Goal: Information Seeking & Learning: Find specific fact

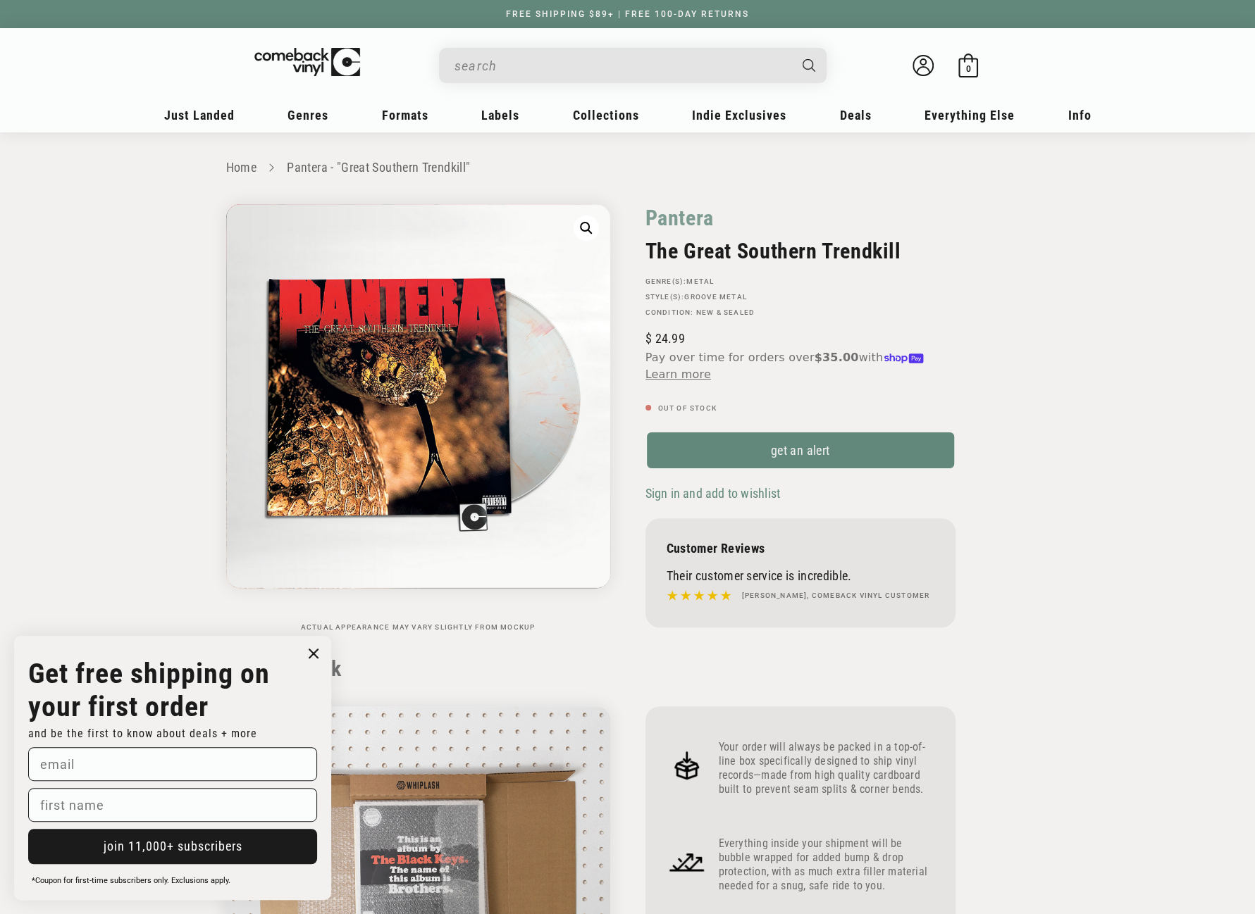
click at [575, 62] on input "When autocomplete results are available use up and down arrows to review and en…" at bounding box center [621, 65] width 334 height 29
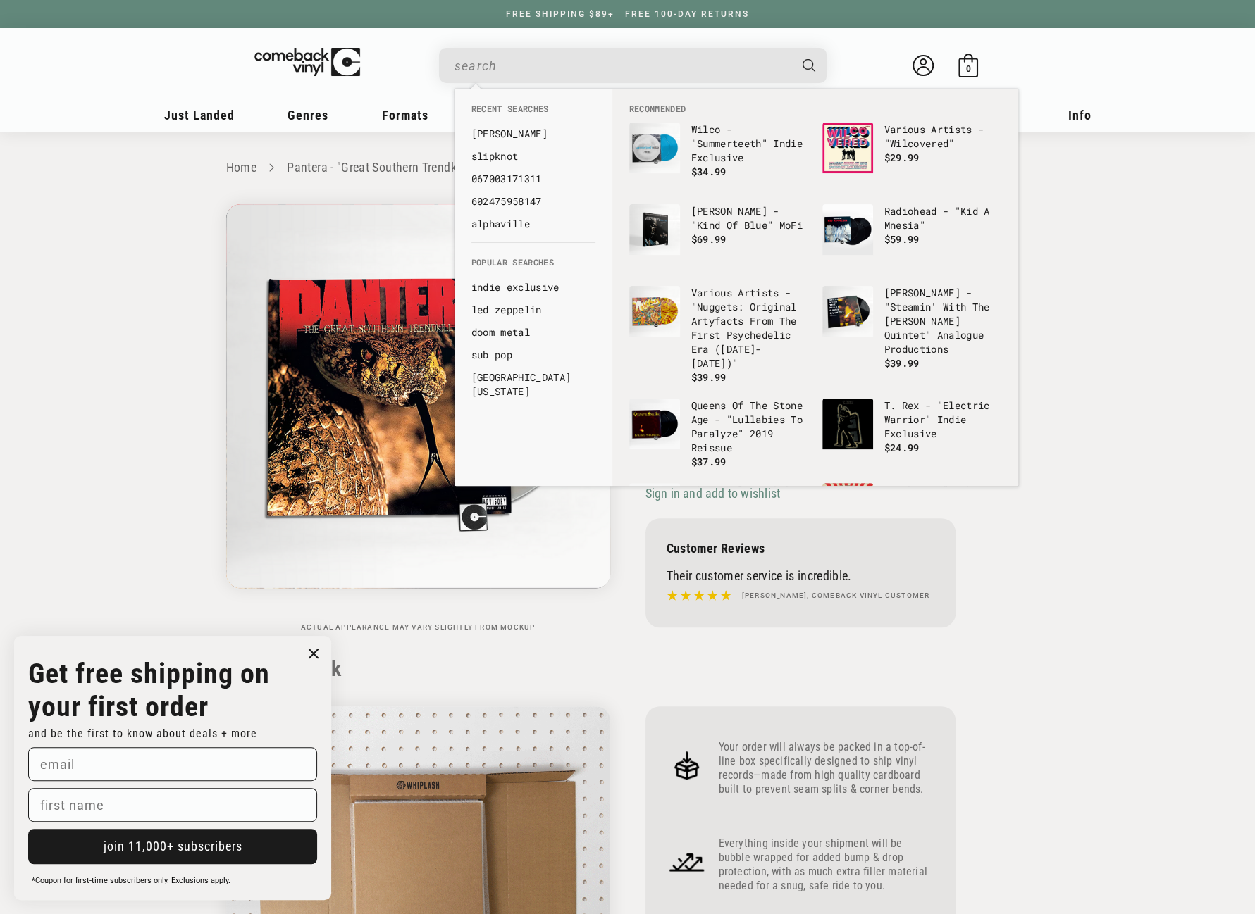
paste input "Tom Petty And The Heartbreakers - You're Gonna Get It"
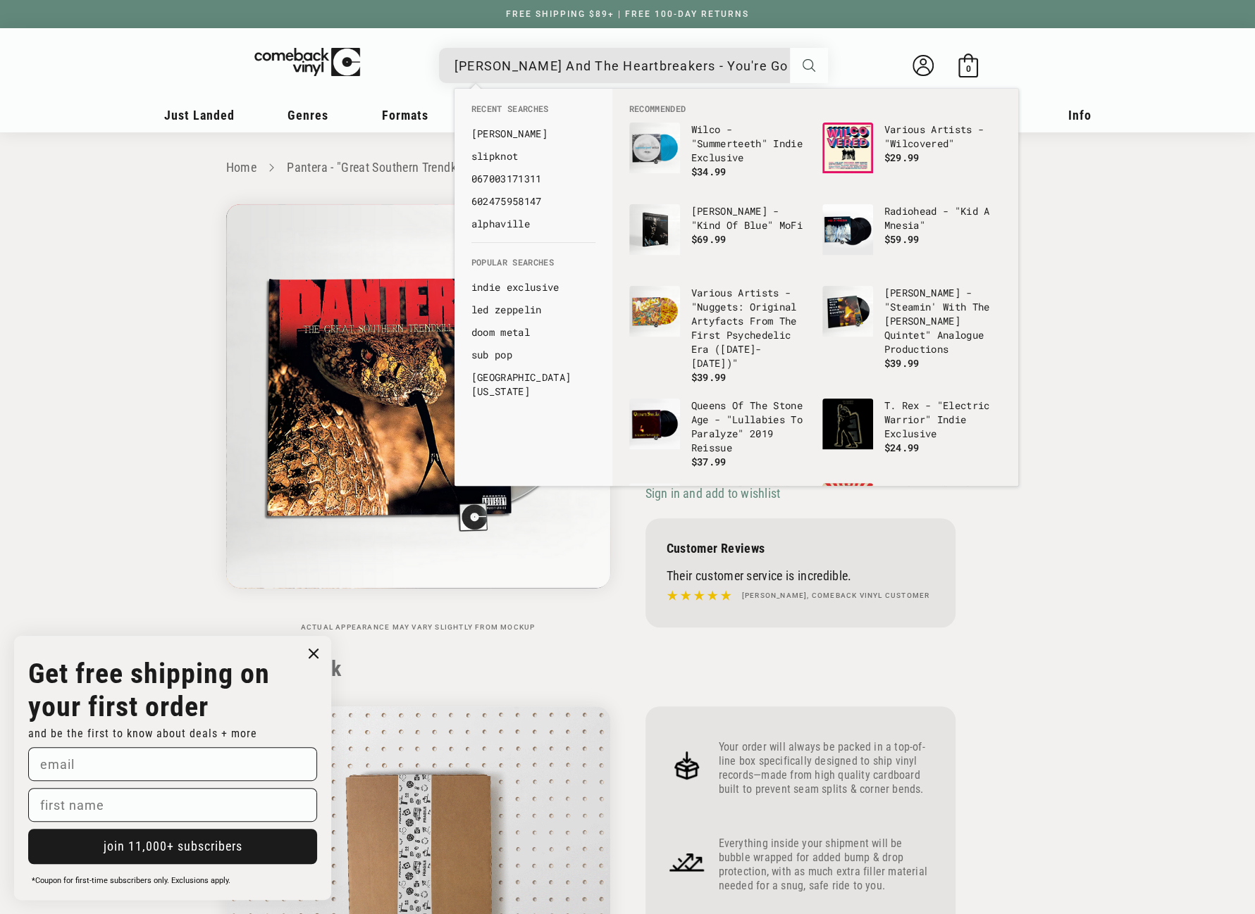
click at [810, 66] on icon "Search" at bounding box center [808, 65] width 13 height 13
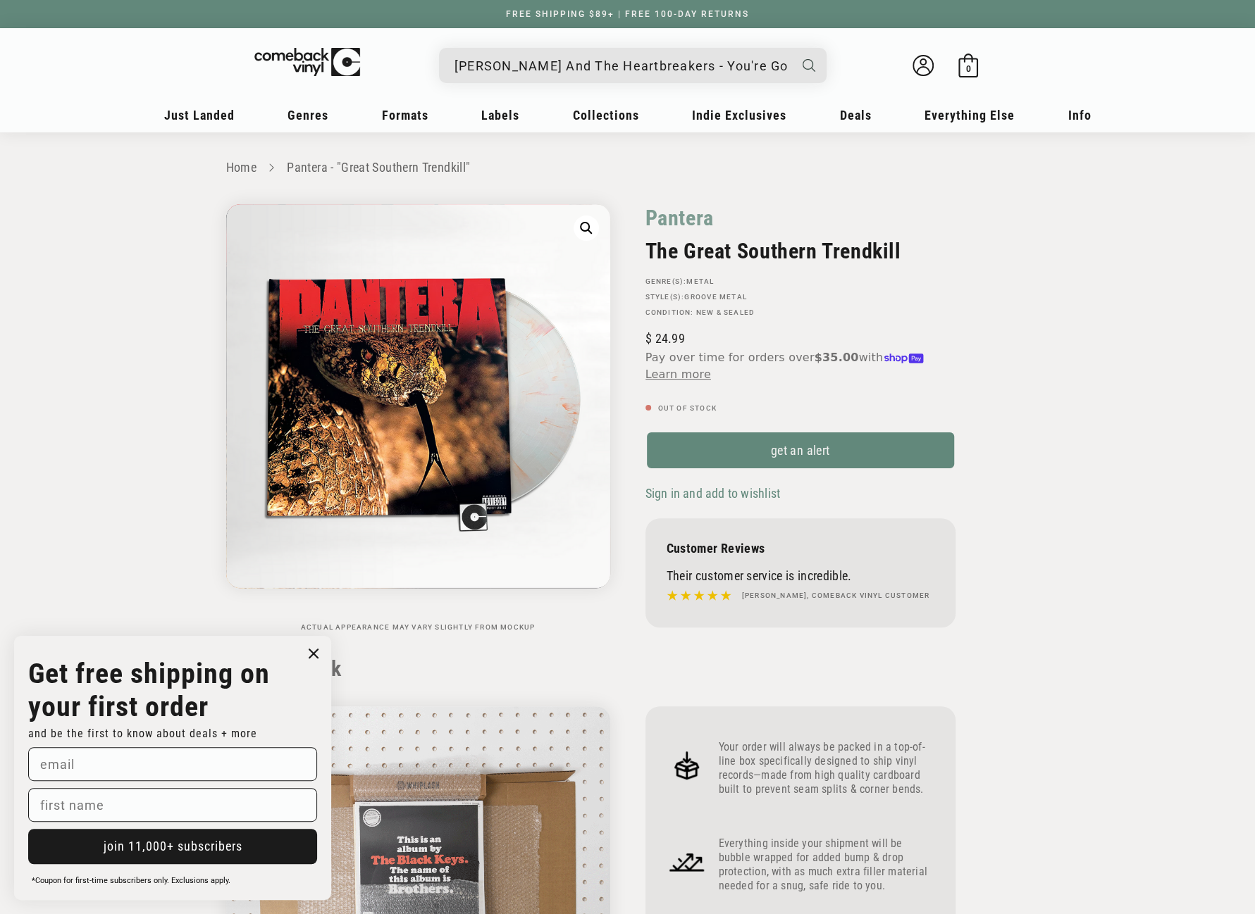
scroll to position [0, 21]
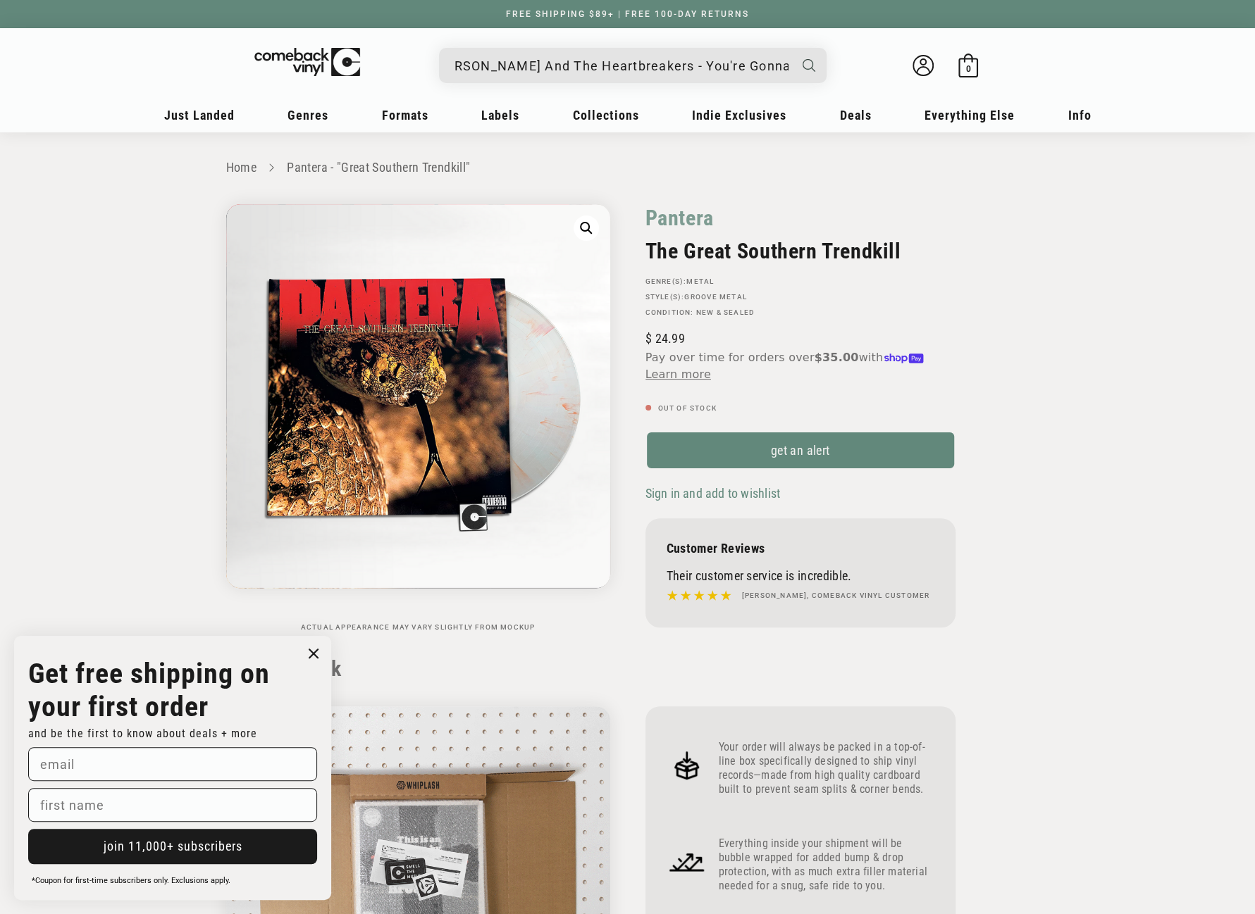
drag, startPoint x: 671, startPoint y: 64, endPoint x: 814, endPoint y: 63, distance: 142.3
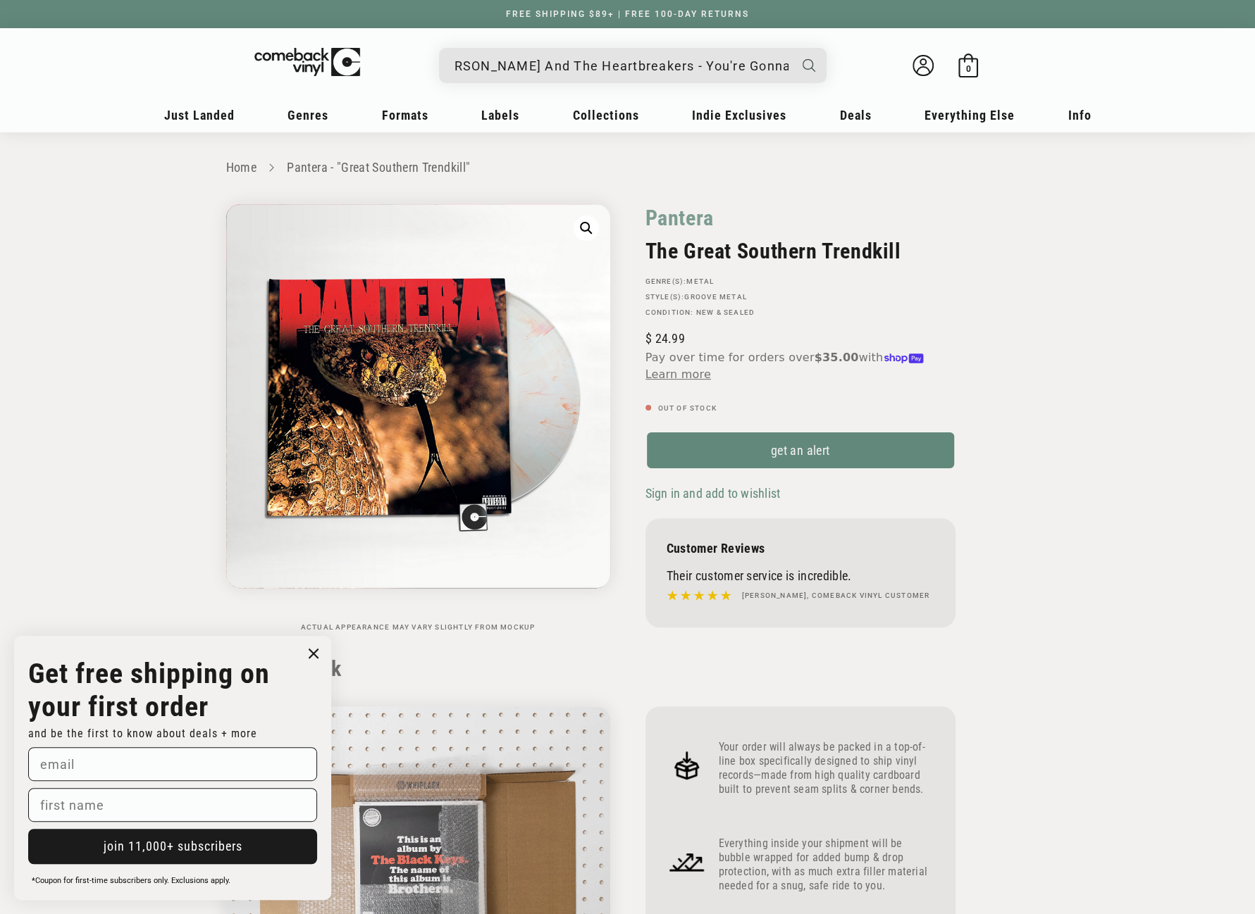
click at [814, 63] on div "Tom Petty And The Heartbreakers - You're Gonna Get It" at bounding box center [639, 65] width 373 height 34
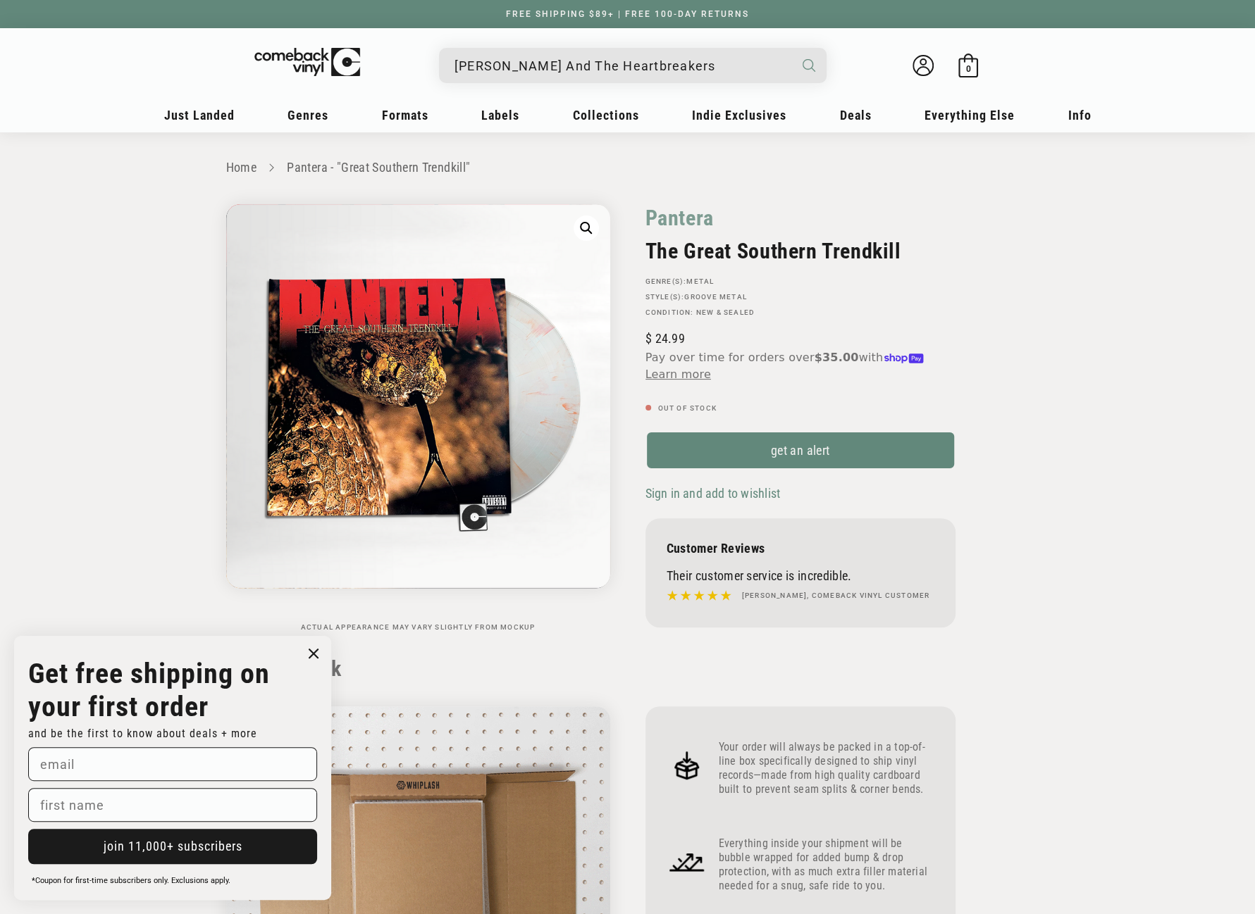
scroll to position [0, 0]
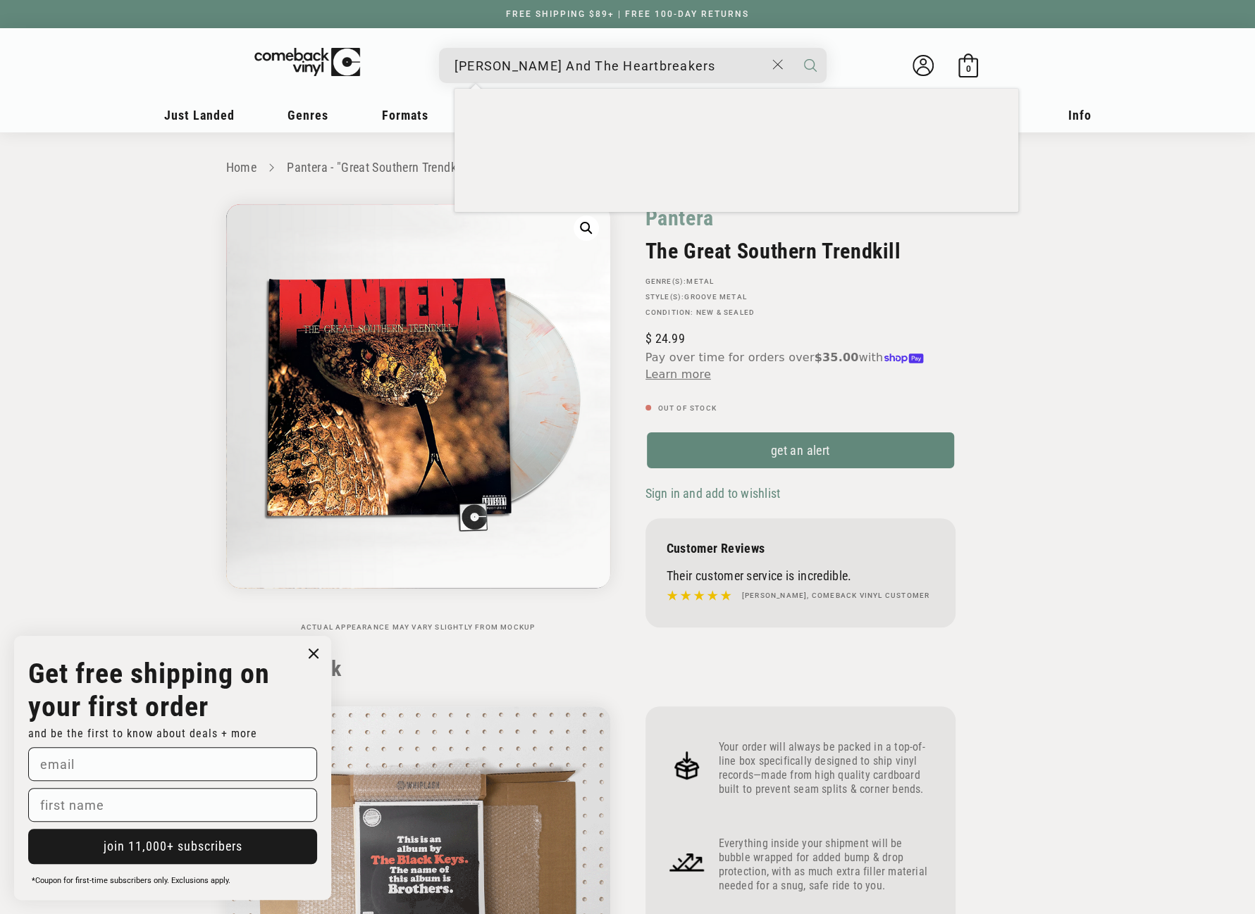
type input "[PERSON_NAME] And The Heartbreakers"
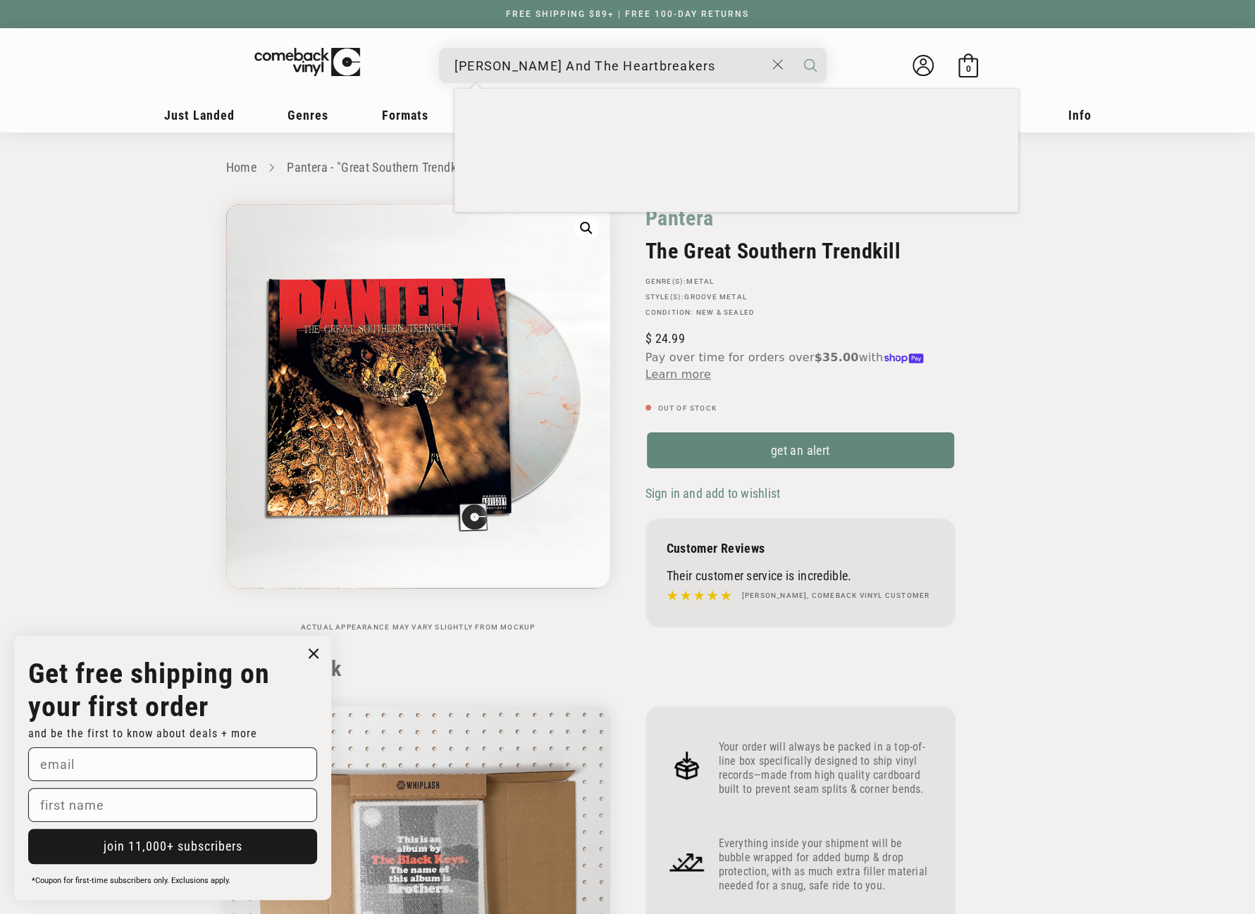
click at [792, 48] on button "Search" at bounding box center [809, 65] width 35 height 35
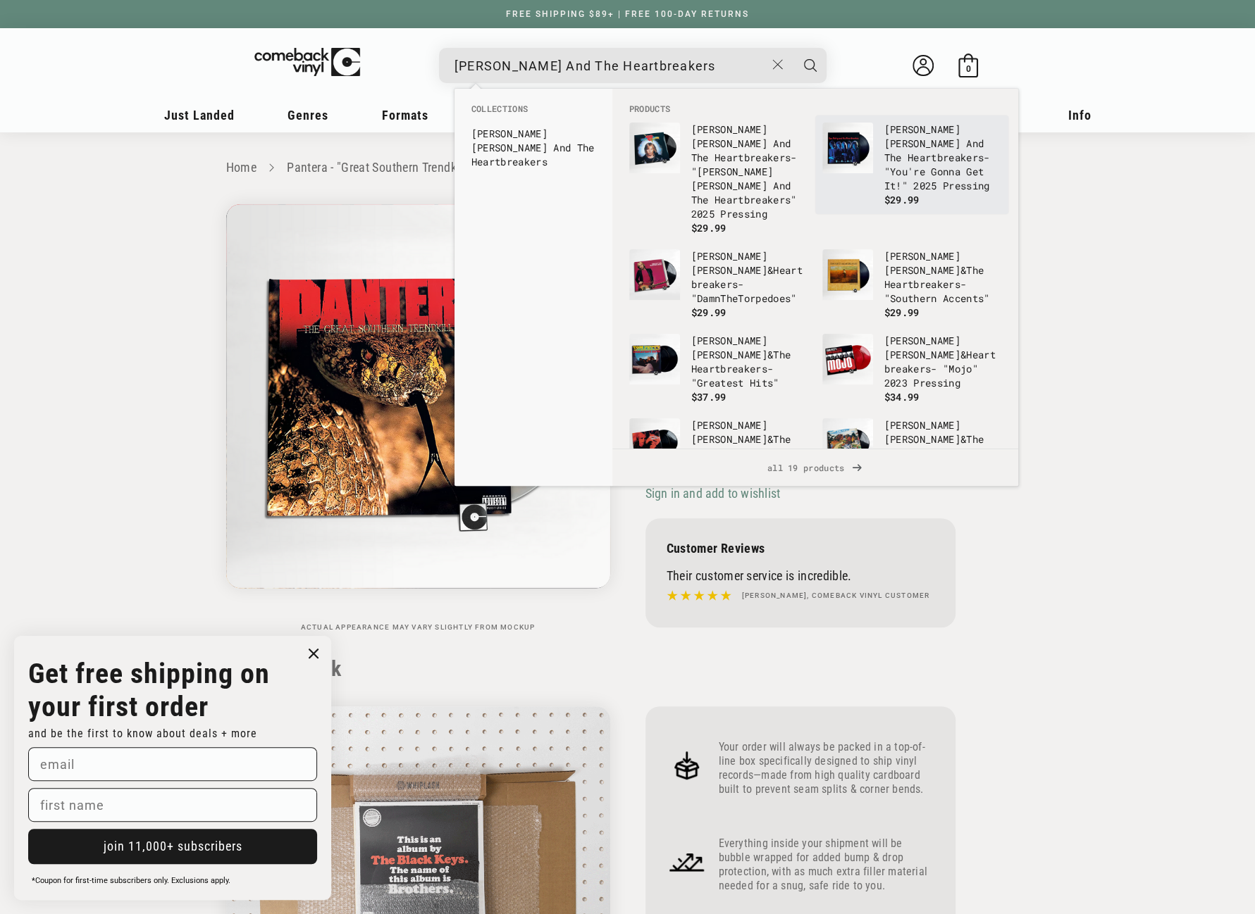
click at [844, 144] on img "Products" at bounding box center [847, 148] width 51 height 51
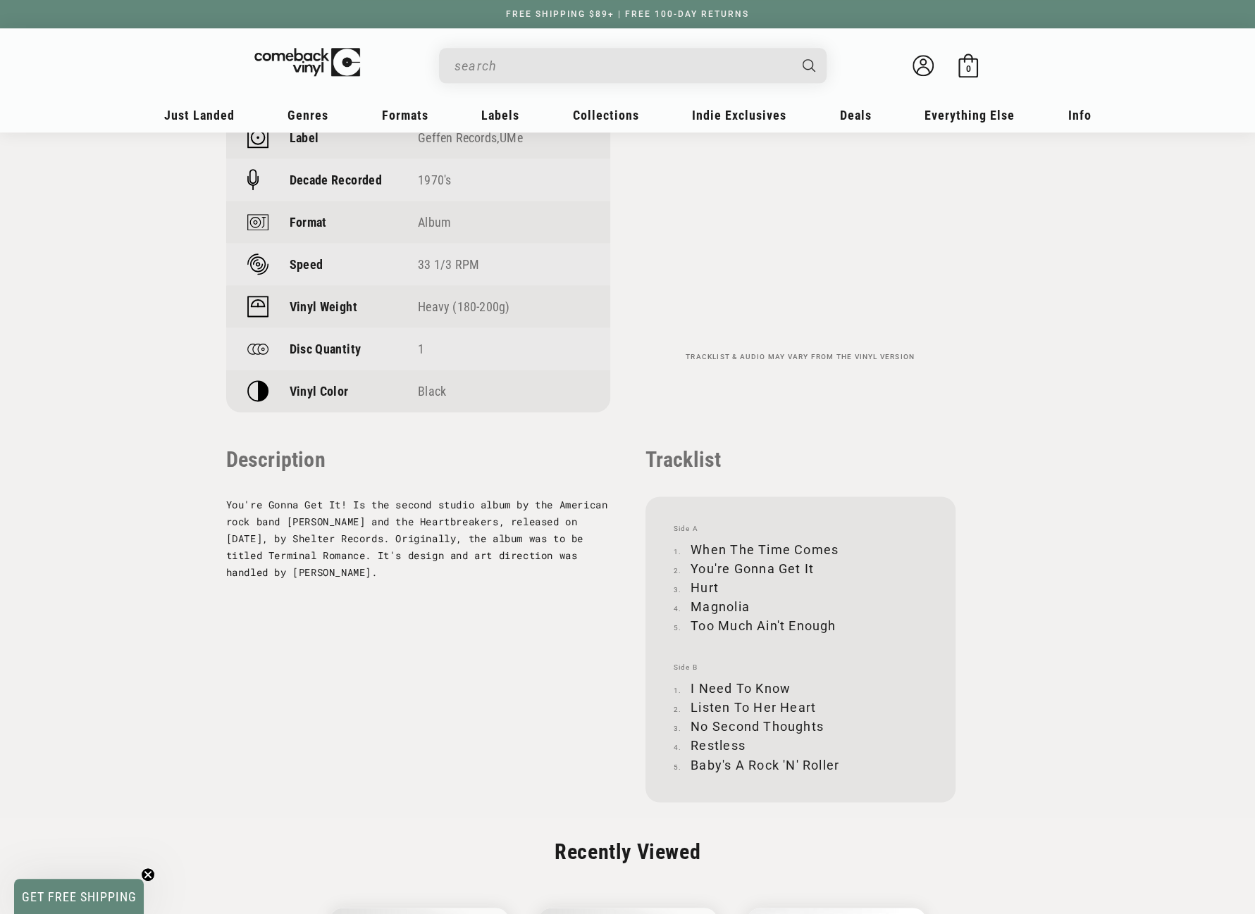
scroll to position [1127, 0]
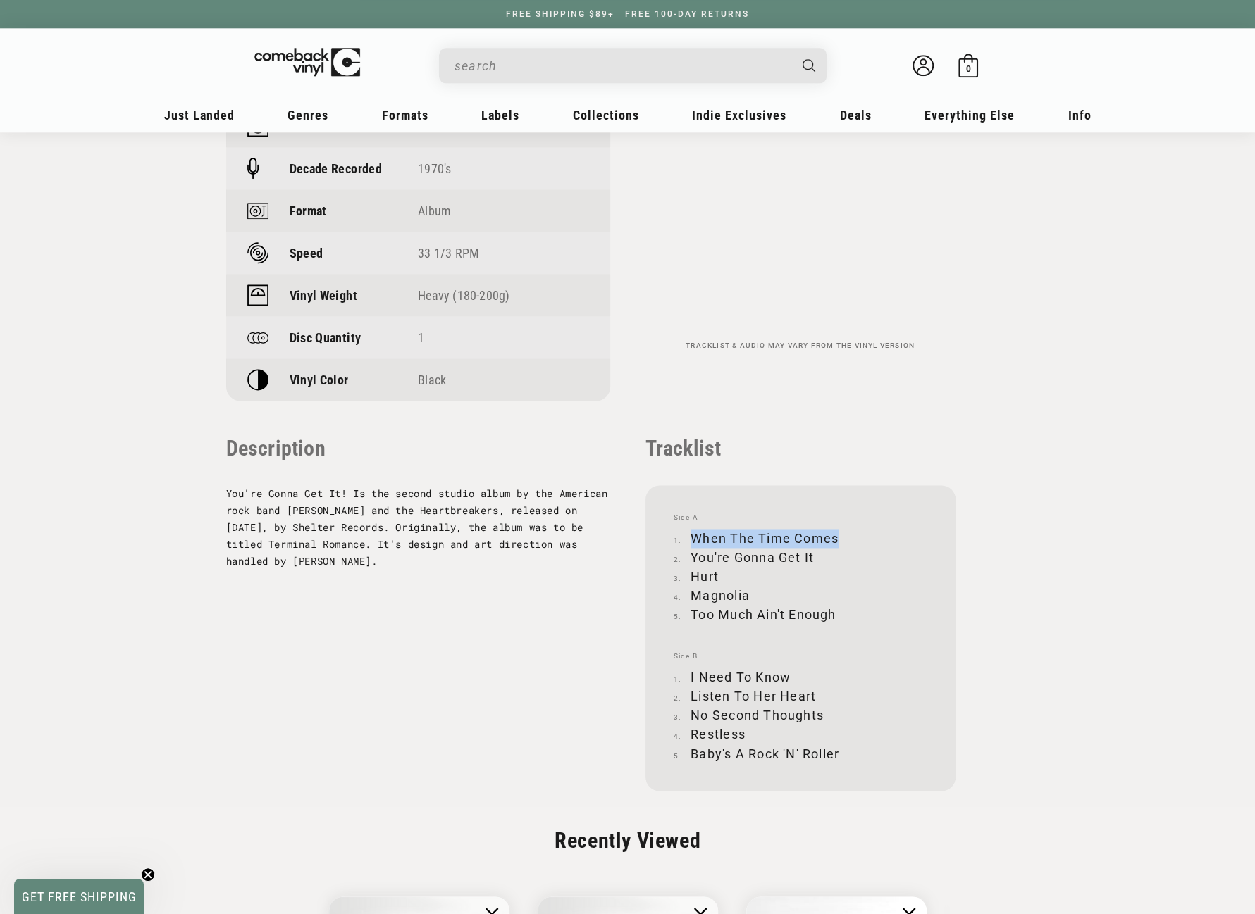
drag, startPoint x: 693, startPoint y: 509, endPoint x: 854, endPoint y: 507, distance: 160.6
click at [854, 529] on li "When The Time Comes" at bounding box center [800, 538] width 254 height 19
copy li "When The Time Comes"
drag, startPoint x: 692, startPoint y: 526, endPoint x: 814, endPoint y: 526, distance: 121.2
click at [814, 548] on li "You're Gonna Get It" at bounding box center [800, 557] width 254 height 19
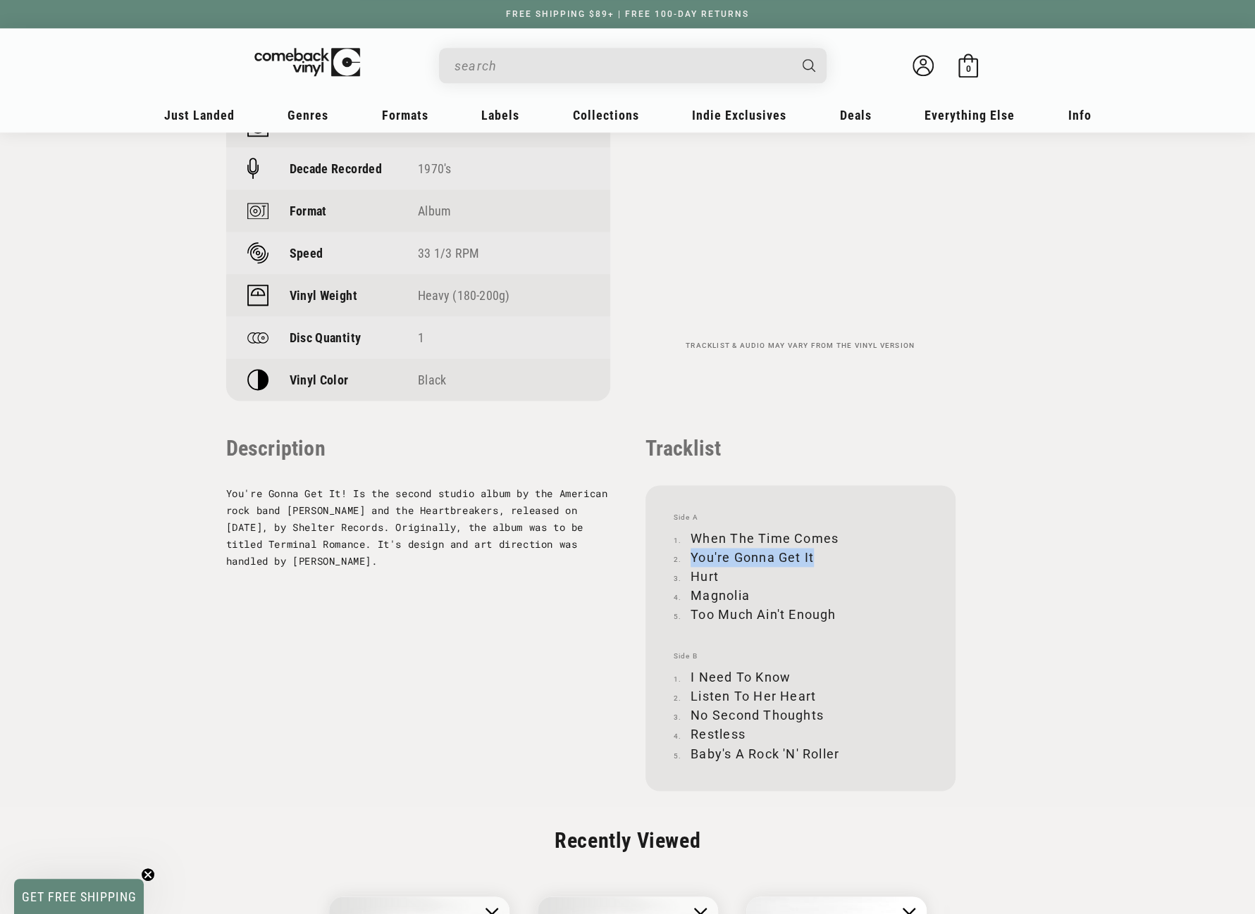
copy li "You're Gonna Get It"
drag, startPoint x: 692, startPoint y: 549, endPoint x: 722, endPoint y: 545, distance: 30.6
click at [722, 567] on li "Hurt" at bounding box center [800, 576] width 254 height 19
copy li "Hurt"
drag, startPoint x: 692, startPoint y: 570, endPoint x: 752, endPoint y: 568, distance: 60.6
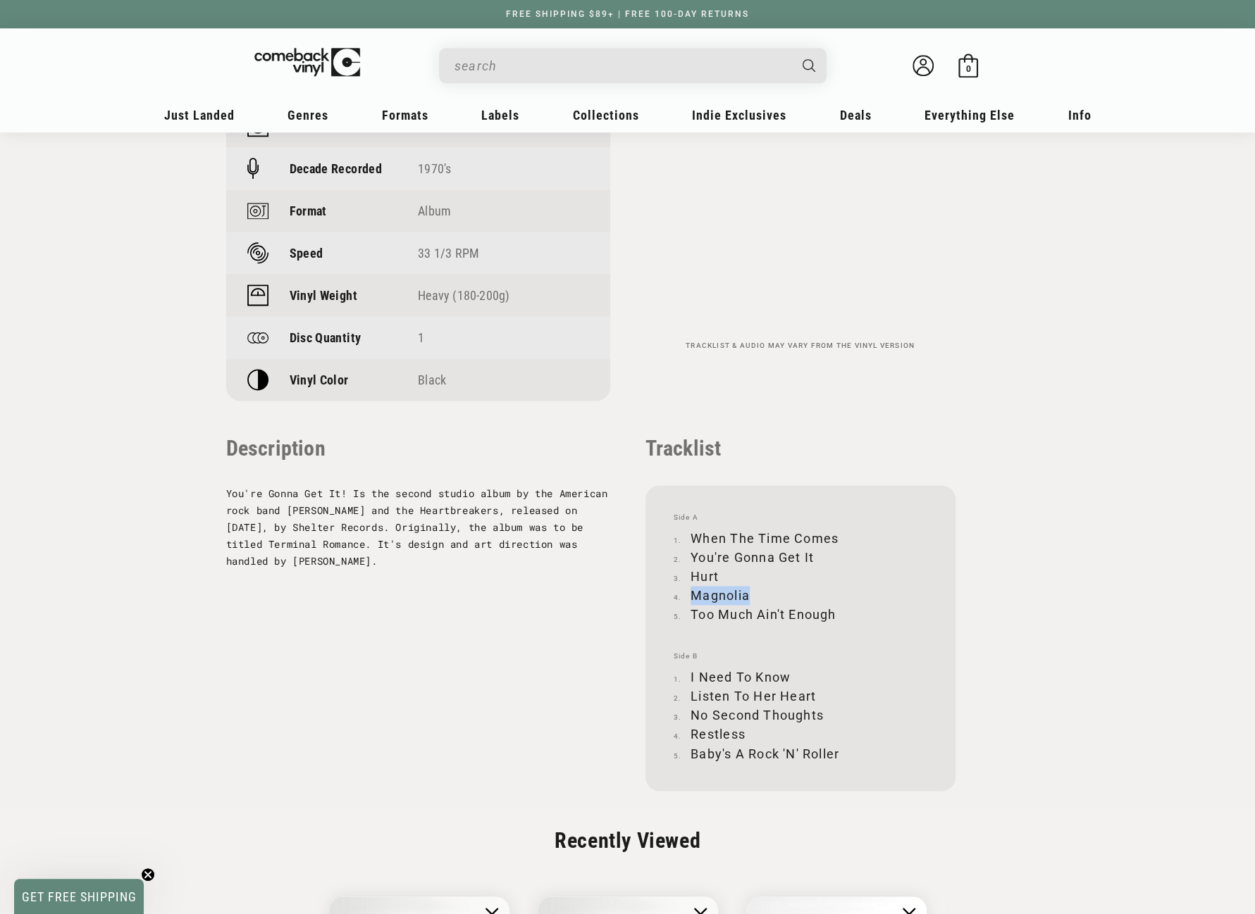
click at [752, 586] on li "Magnolia" at bounding box center [800, 595] width 254 height 19
copy li "Magnolia"
drag, startPoint x: 691, startPoint y: 583, endPoint x: 840, endPoint y: 587, distance: 149.4
click at [840, 605] on li "Too Much Ain't Enough" at bounding box center [800, 614] width 254 height 19
copy li "Too Much Ain't Enough"
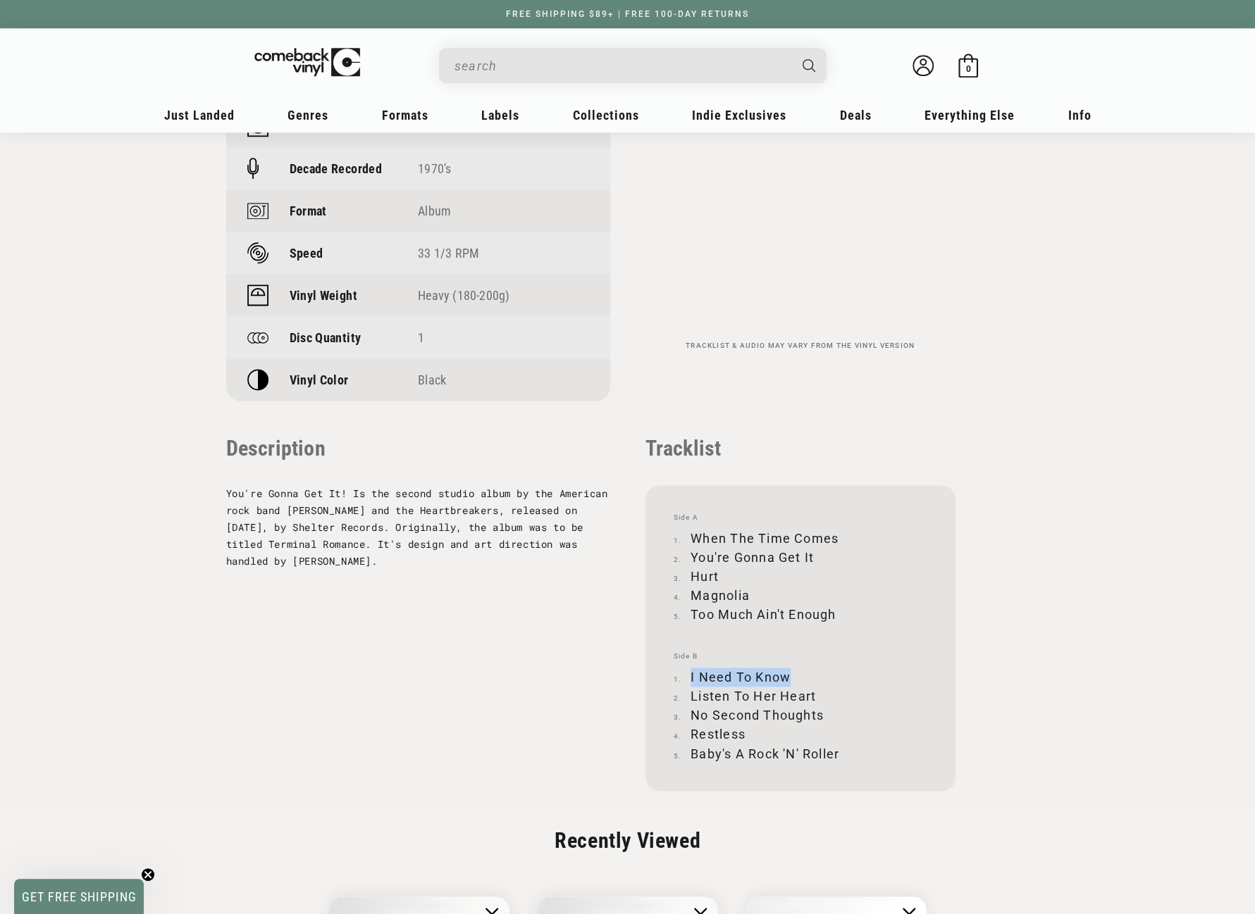
drag, startPoint x: 690, startPoint y: 648, endPoint x: 788, endPoint y: 646, distance: 97.9
click at [788, 668] on li "I Need To Know" at bounding box center [800, 677] width 254 height 19
copy li "I Need To Know"
drag, startPoint x: 691, startPoint y: 668, endPoint x: 824, endPoint y: 658, distance: 133.5
click at [824, 687] on li "Listen To Her Heart" at bounding box center [800, 696] width 254 height 19
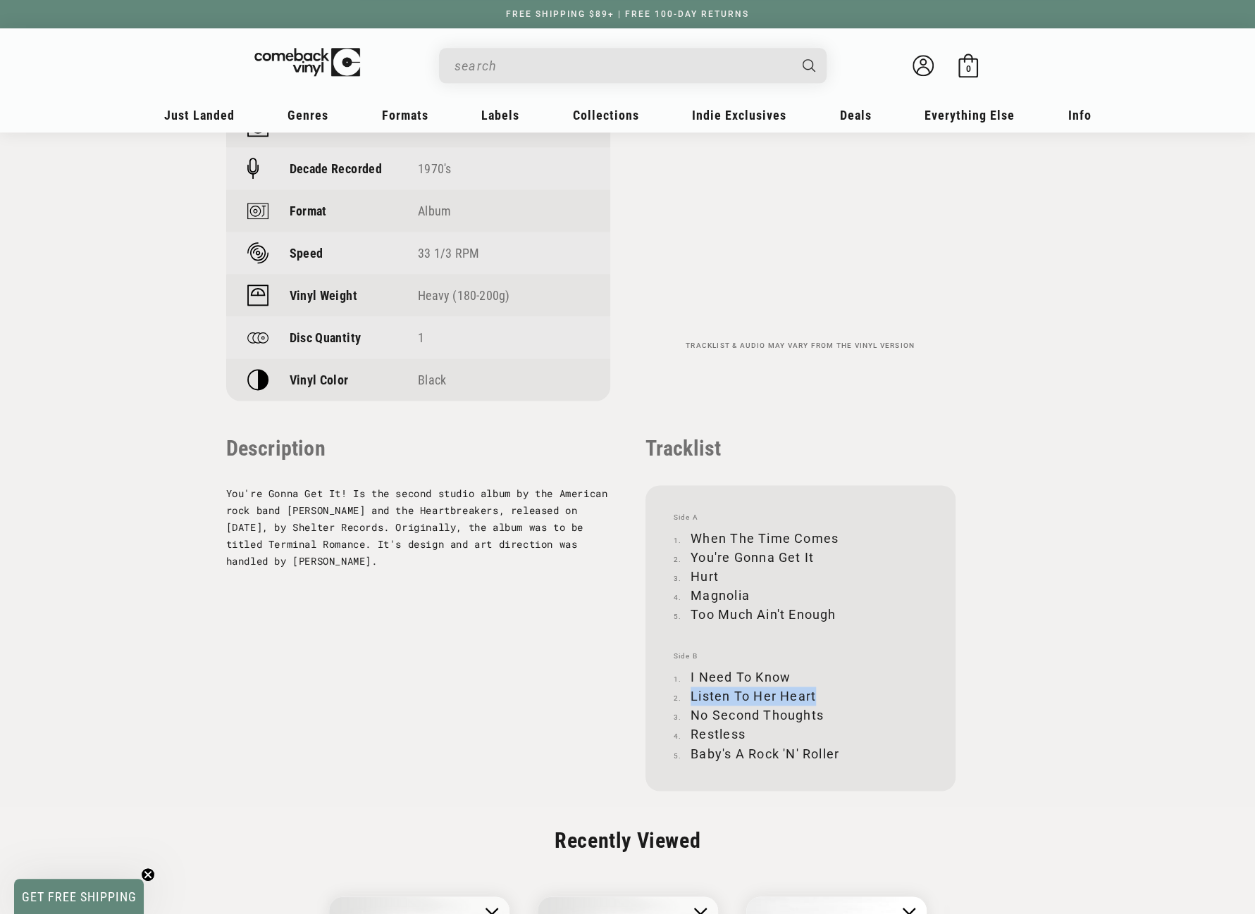
copy li "Listen To Her Heart"
drag, startPoint x: 690, startPoint y: 687, endPoint x: 823, endPoint y: 680, distance: 132.6
click at [823, 706] on li "No Second Thoughts" at bounding box center [800, 715] width 254 height 19
copy li "No Second Thoughts"
drag, startPoint x: 692, startPoint y: 706, endPoint x: 744, endPoint y: 705, distance: 52.1
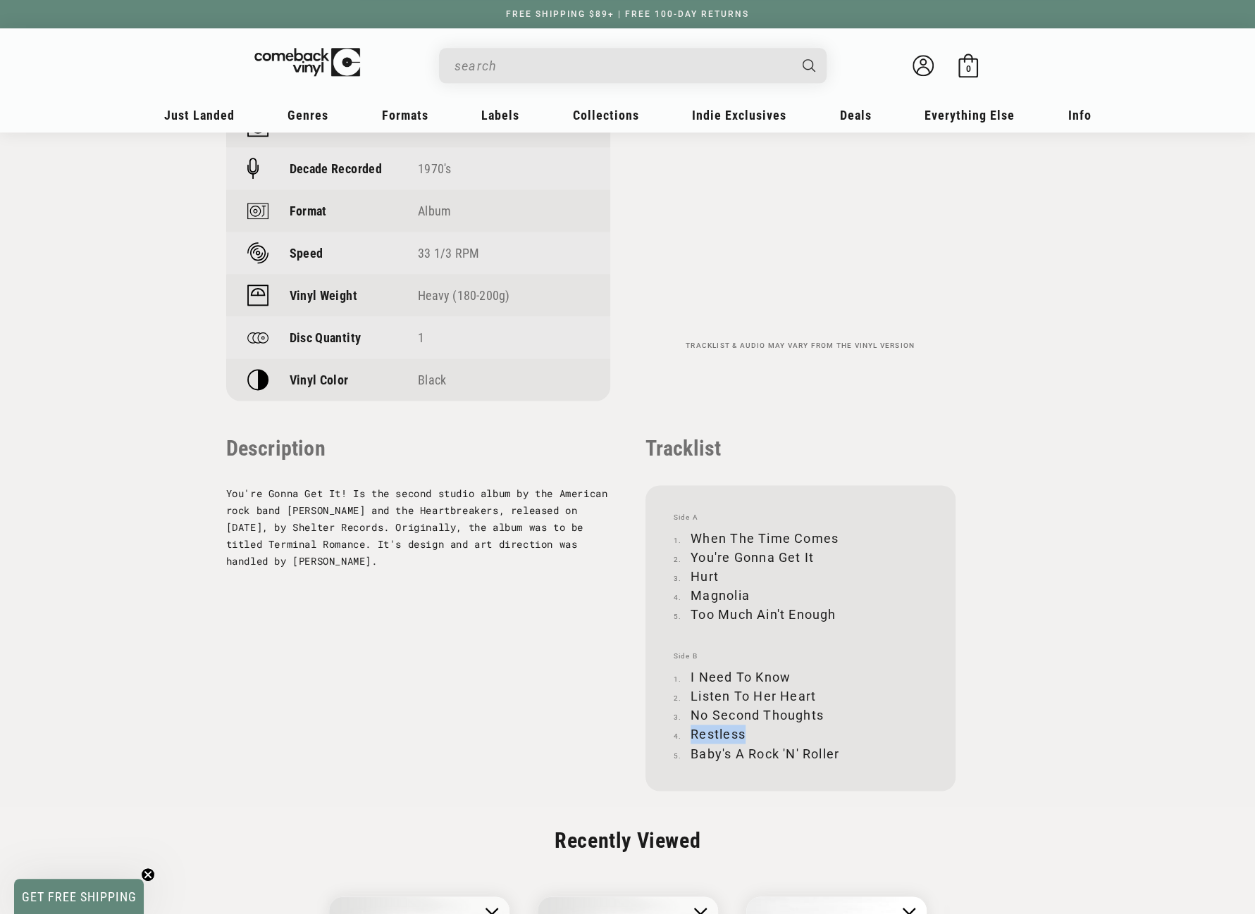
click at [744, 725] on li "Restless" at bounding box center [800, 734] width 254 height 19
copy li "Restless"
drag, startPoint x: 692, startPoint y: 725, endPoint x: 847, endPoint y: 719, distance: 155.8
click at [847, 744] on li "Baby's A Rock 'N' Roller" at bounding box center [800, 753] width 254 height 19
copy li "Baby's A Rock 'N' Roller"
